Goal: Task Accomplishment & Management: Complete application form

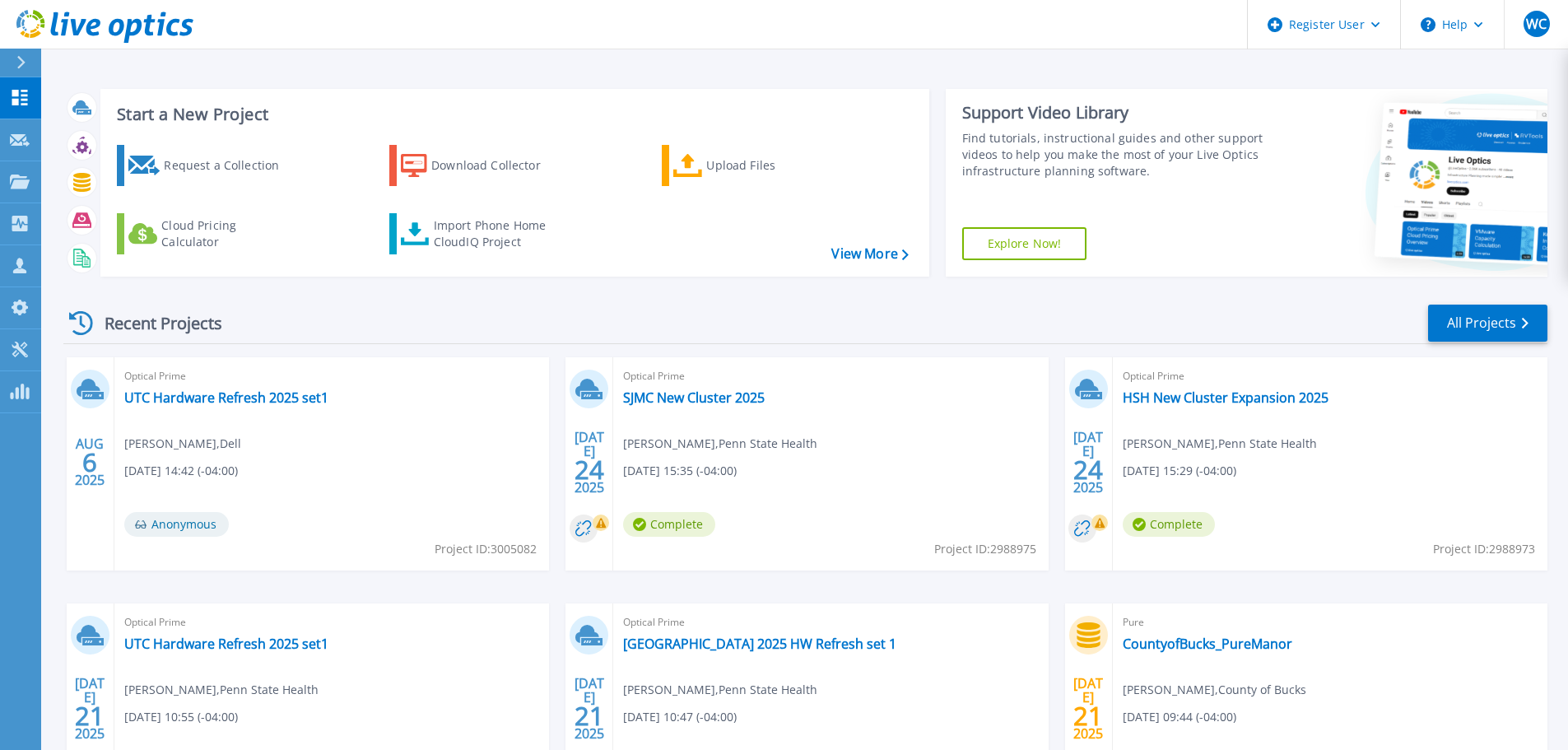
click at [15, 48] on link at bounding box center [96, 24] width 193 height 49
click at [14, 138] on icon at bounding box center [20, 140] width 20 height 13
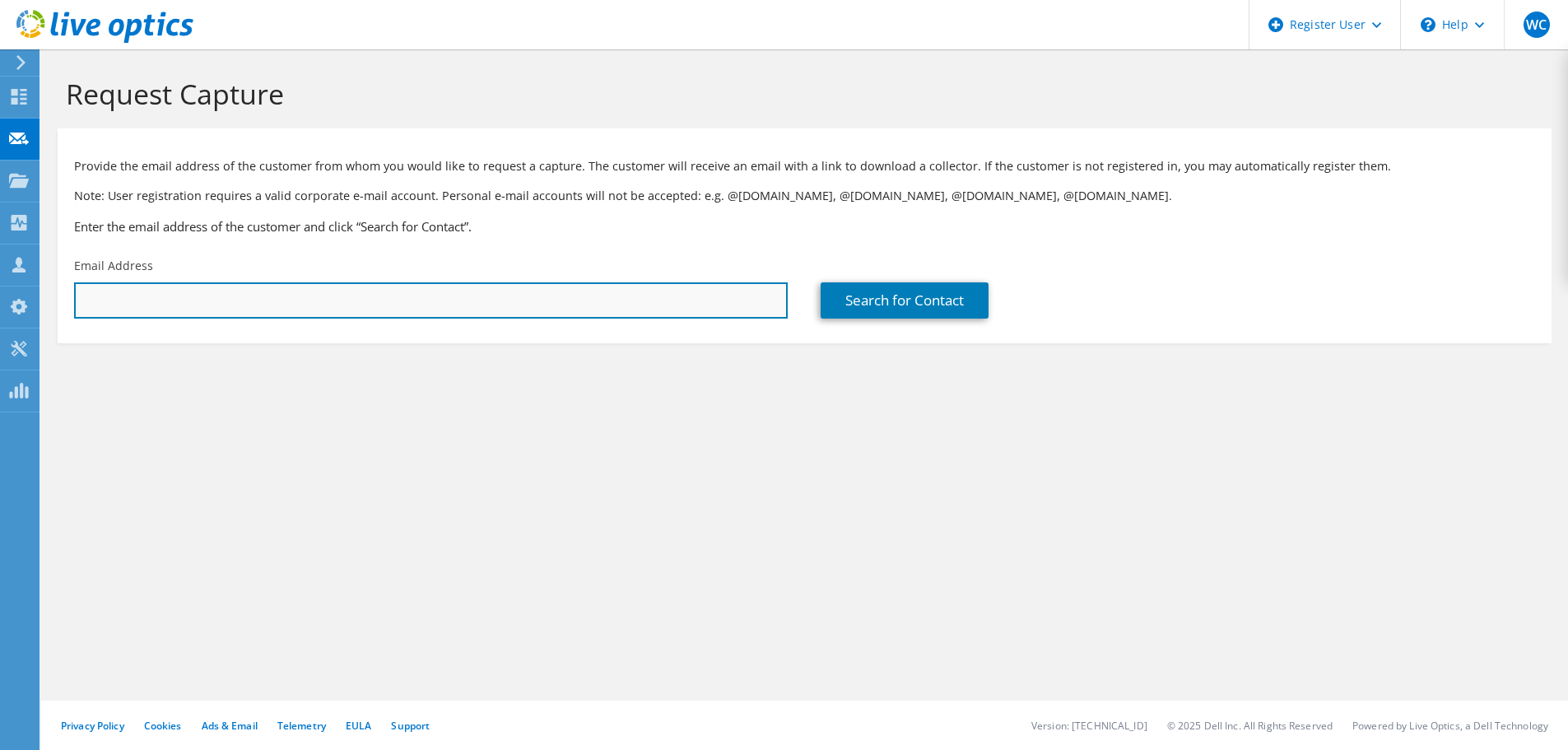
paste input "jon.yearly@newcastlede.gov"
type input "jon.yearly@newcastlede.gov"
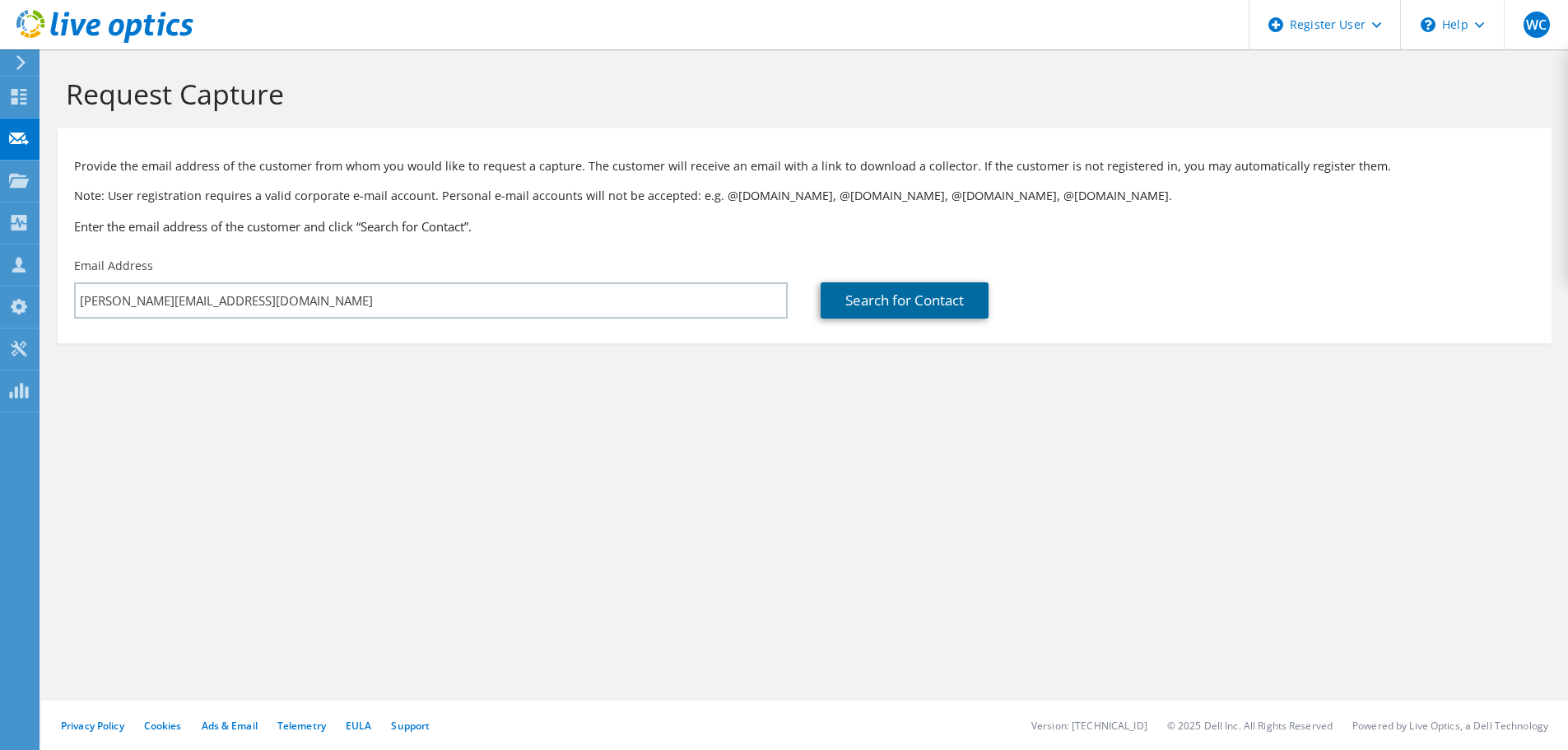
click at [914, 292] on link "Search for Contact" at bounding box center [905, 300] width 168 height 36
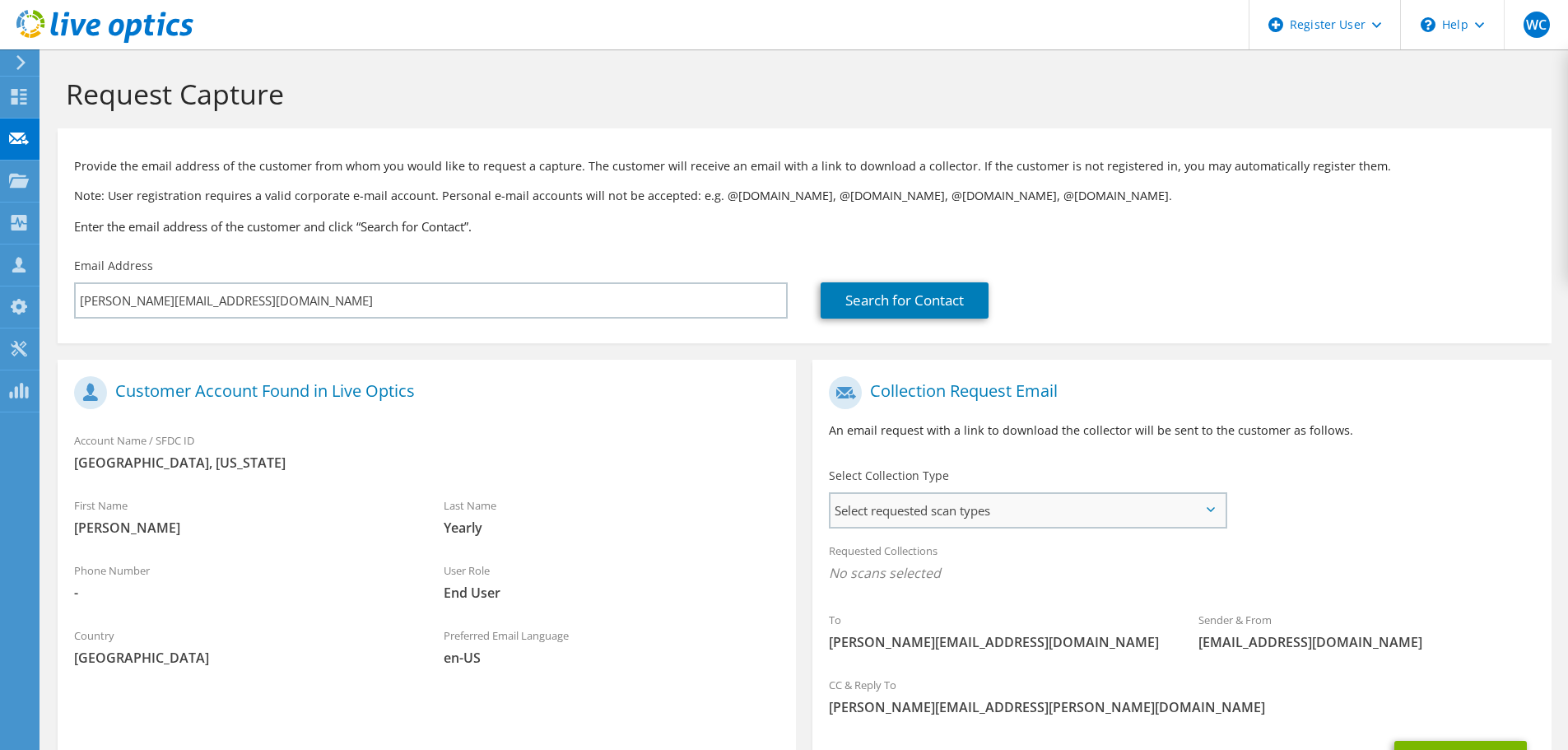
click at [969, 507] on span "Select requested scan types" at bounding box center [1028, 510] width 395 height 33
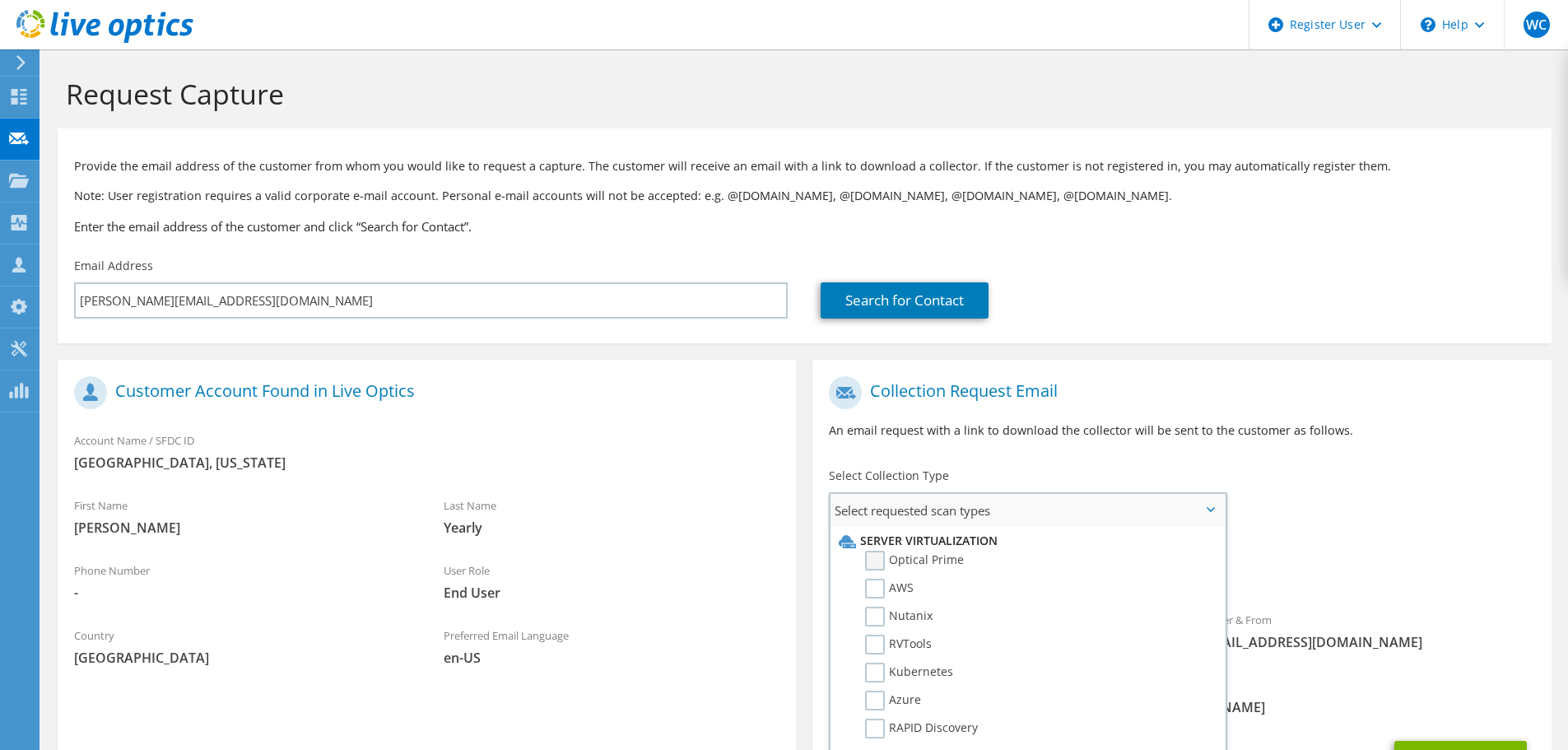
click at [874, 556] on label "Optical Prime" at bounding box center [915, 561] width 99 height 20
click at [0, 0] on input "Optical Prime" at bounding box center [0, 0] width 0 height 0
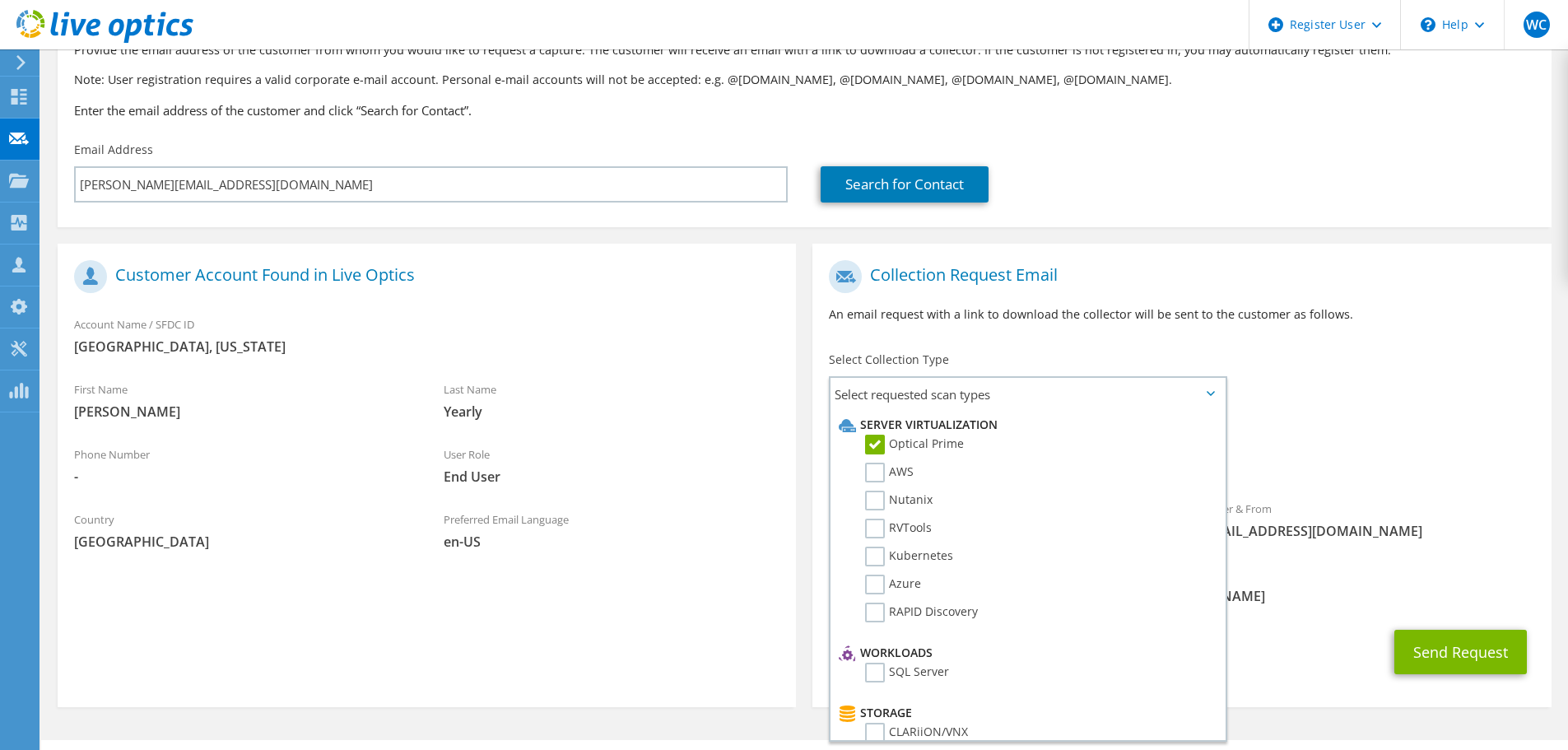
scroll to position [156, 0]
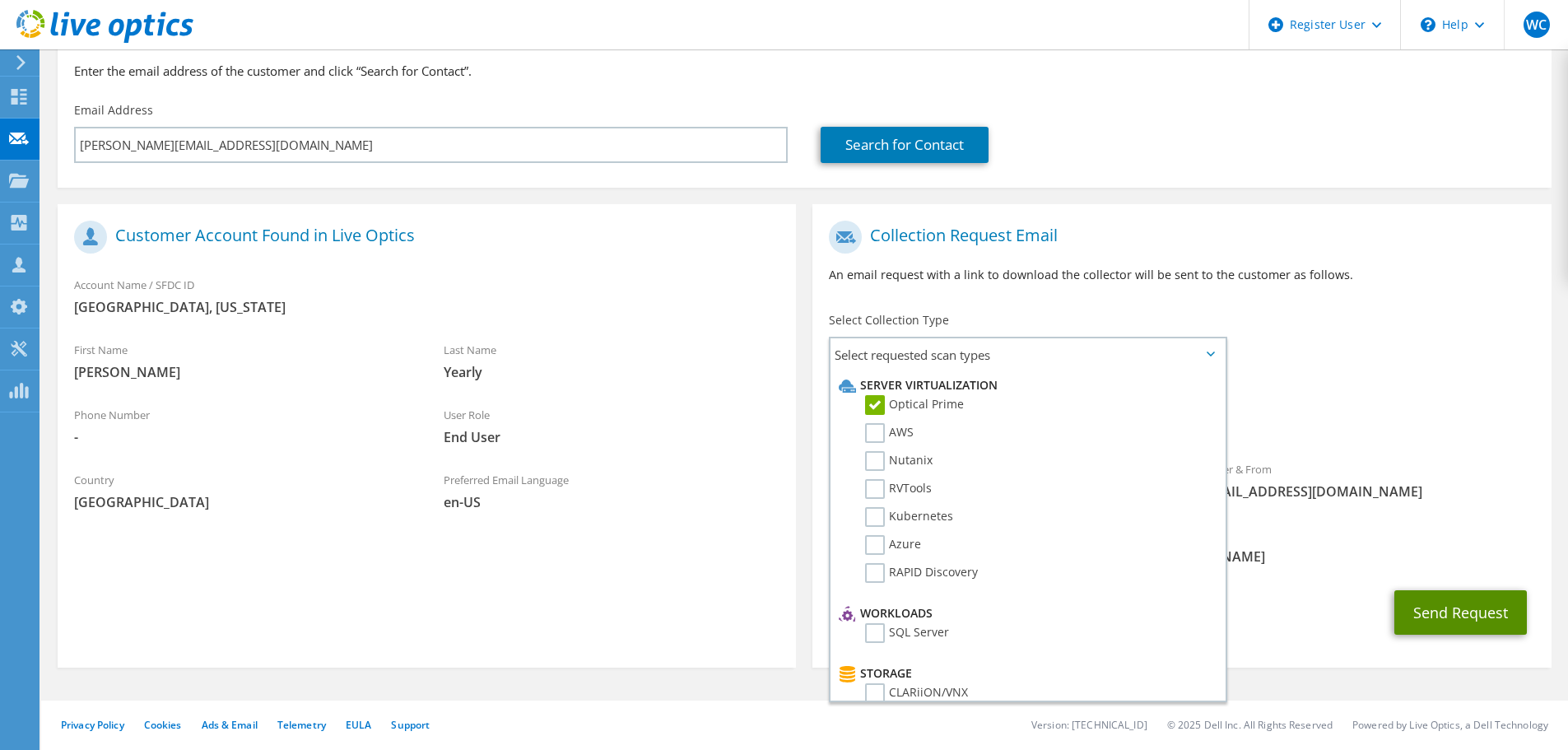
click at [1412, 608] on button "Send Request" at bounding box center [1461, 613] width 132 height 44
